Goal: Navigation & Orientation: Find specific page/section

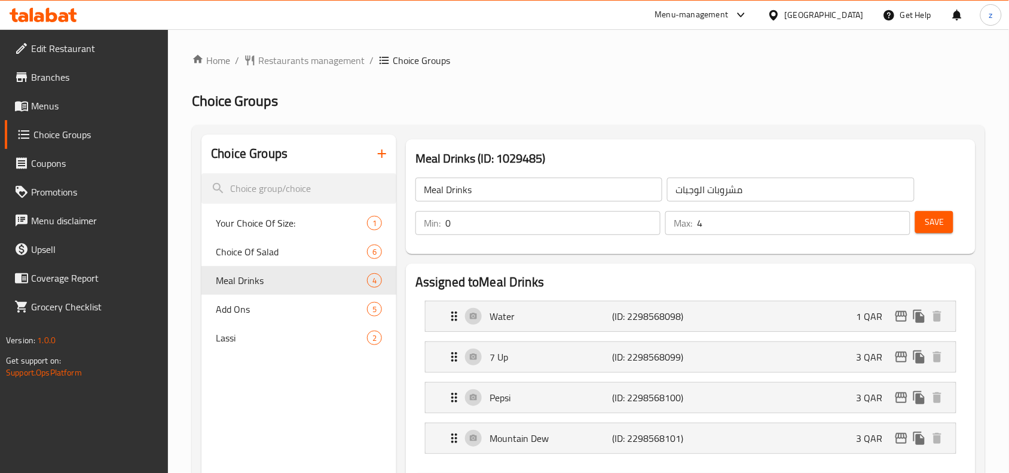
click at [318, 56] on span "Restaurants management" at bounding box center [311, 60] width 106 height 14
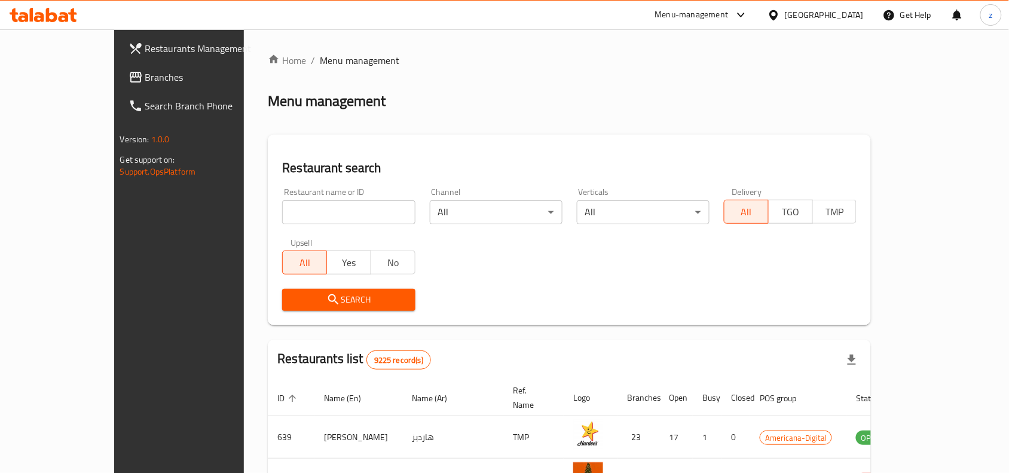
click at [145, 73] on span "Branches" at bounding box center [209, 77] width 128 height 14
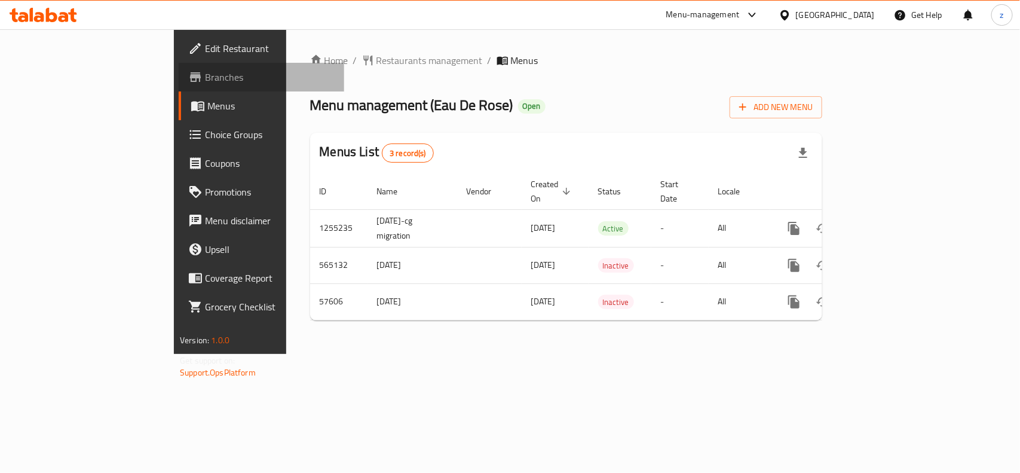
click at [205, 81] on span "Branches" at bounding box center [270, 77] width 130 height 14
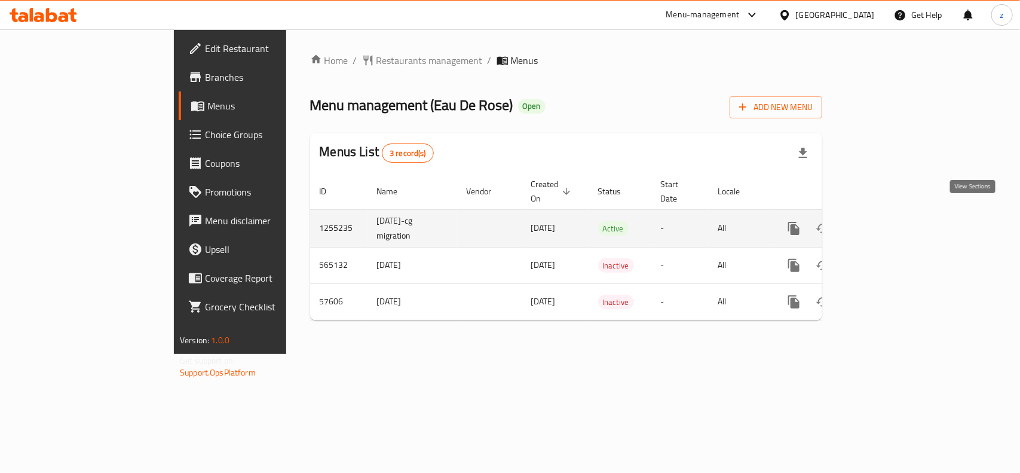
click at [885, 223] on icon "enhanced table" at bounding box center [880, 228] width 11 height 11
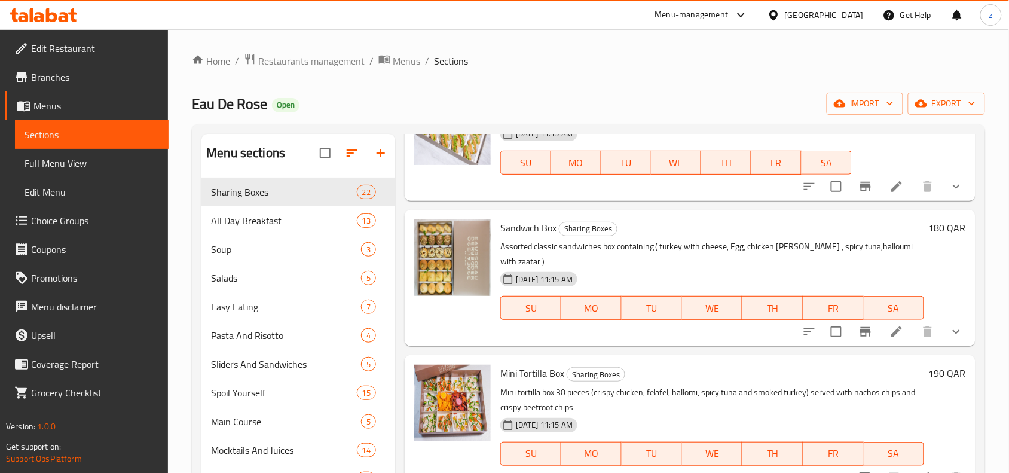
scroll to position [299, 0]
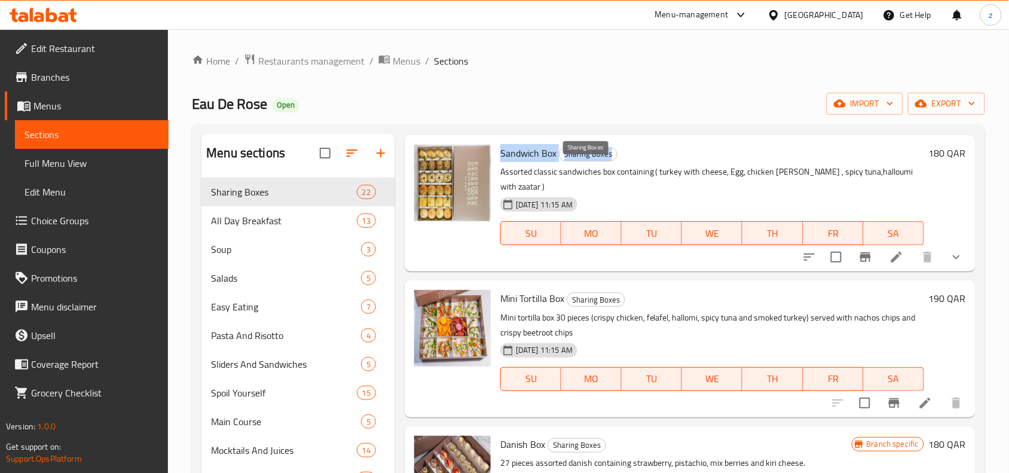
drag, startPoint x: 499, startPoint y: 165, endPoint x: 614, endPoint y: 166, distance: 114.1
click at [614, 161] on h6 "Sandwich Box Sharing Boxes" at bounding box center [712, 153] width 424 height 17
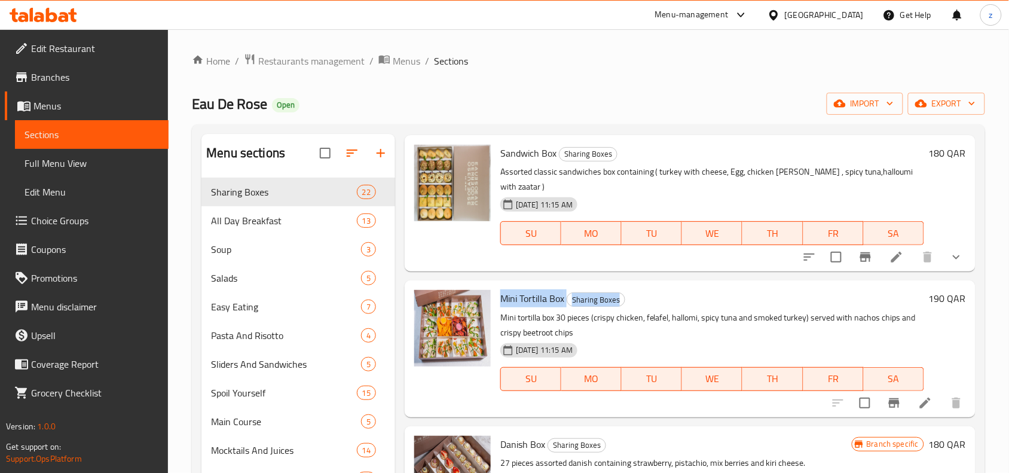
drag, startPoint x: 502, startPoint y: 311, endPoint x: 628, endPoint y: 312, distance: 126.1
click at [628, 306] on h6 "Mini Tortilla Box Sharing Boxes" at bounding box center [712, 298] width 424 height 17
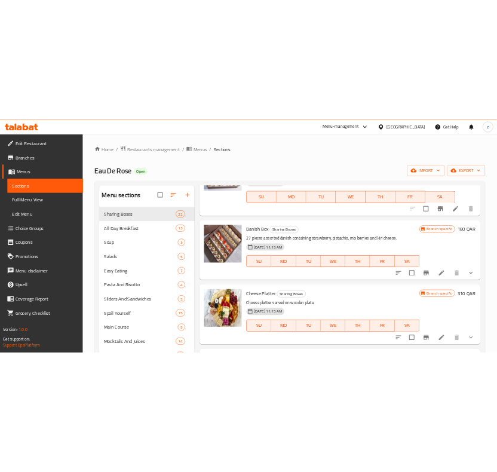
scroll to position [597, 0]
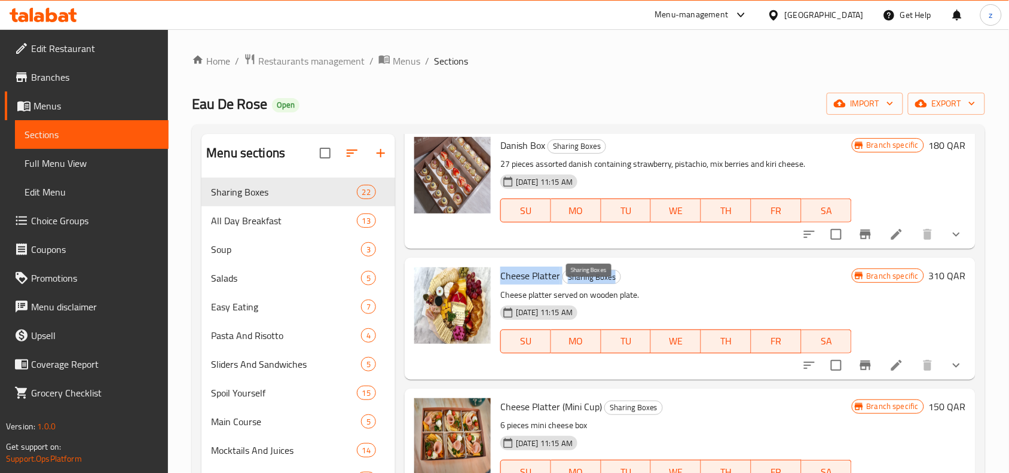
drag, startPoint x: 496, startPoint y: 292, endPoint x: 630, endPoint y: 291, distance: 134.4
click at [630, 291] on div "Cheese Platter Sharing Boxes Cheese platter served on wooden plate. 31-08-2024 …" at bounding box center [675, 318] width 361 height 112
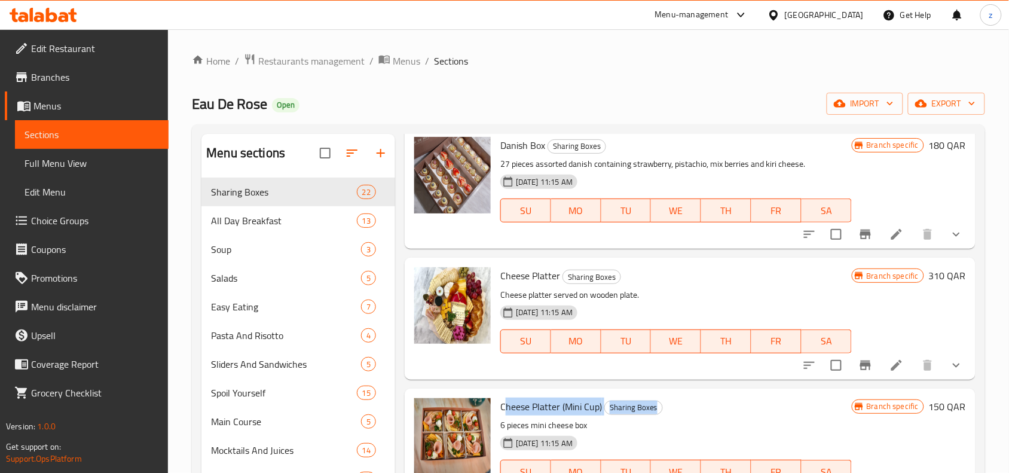
drag, startPoint x: 503, startPoint y: 421, endPoint x: 673, endPoint y: 417, distance: 170.3
click at [673, 415] on h6 "Cheese Platter (Mini Cup) Sharing Boxes" at bounding box center [675, 406] width 351 height 17
click at [687, 404] on div "Cheese Platter (Mini Cup) Sharing Boxes 6 pieces mini cheese box 31-08-2024 11:…" at bounding box center [689, 448] width 571 height 121
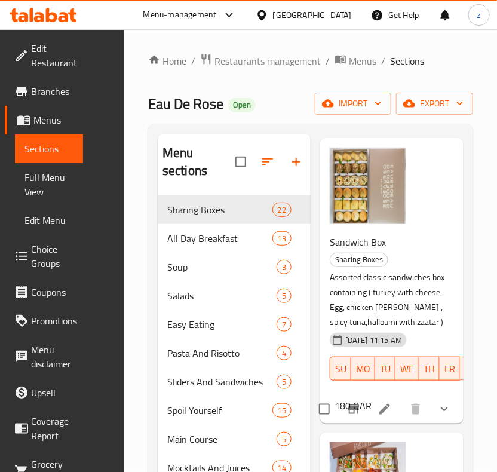
click at [283, 99] on div "Eau De Rose Open import export" at bounding box center [310, 104] width 325 height 22
click at [275, 87] on div "Home / Restaurants management / Menus / Sections Eau De Rose Open import export…" at bounding box center [310, 334] width 325 height 562
